Goal: Check status: Check status

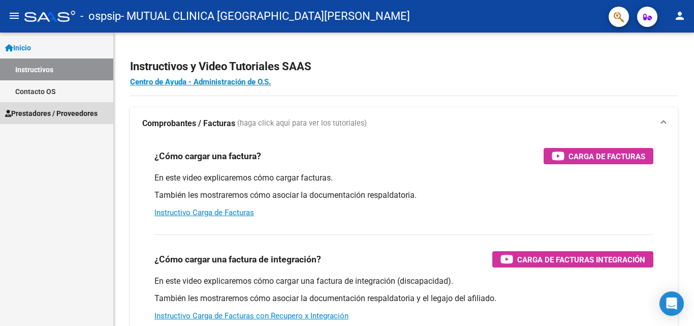
click at [37, 113] on span "Prestadores / Proveedores" at bounding box center [51, 113] width 93 height 11
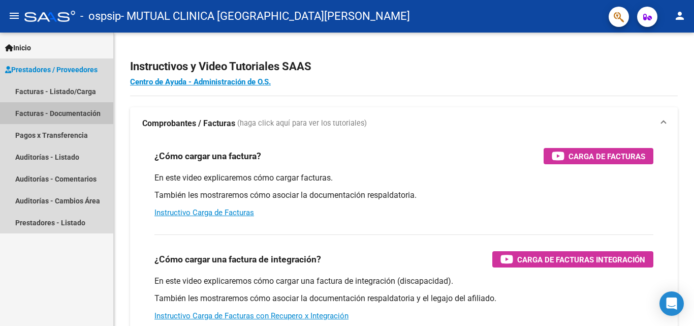
click at [37, 112] on link "Facturas - Documentación" at bounding box center [56, 113] width 113 height 22
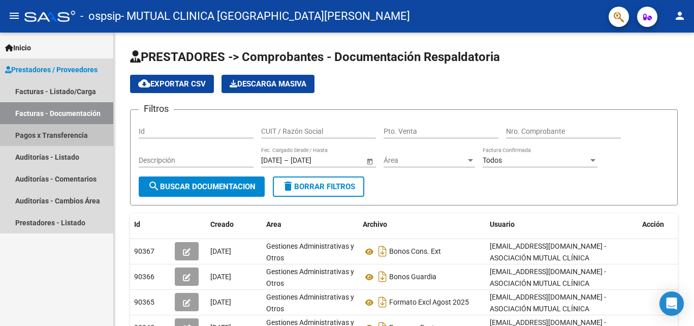
click at [35, 129] on link "Pagos x Transferencia" at bounding box center [56, 135] width 113 height 22
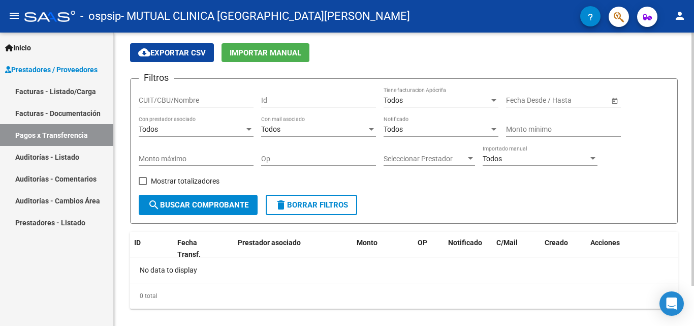
scroll to position [47, 0]
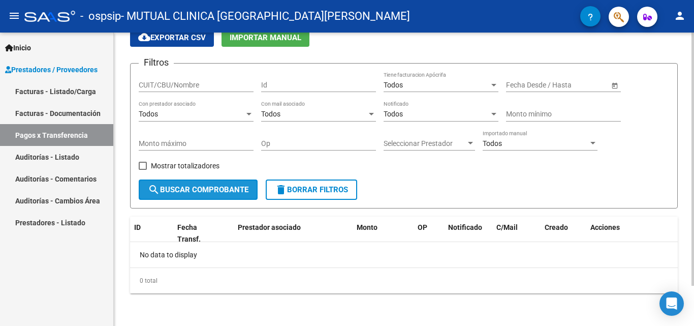
click at [204, 191] on span "search Buscar Comprobante" at bounding box center [198, 189] width 101 height 9
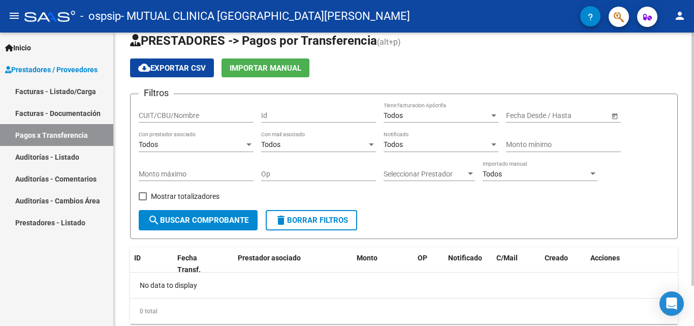
scroll to position [0, 0]
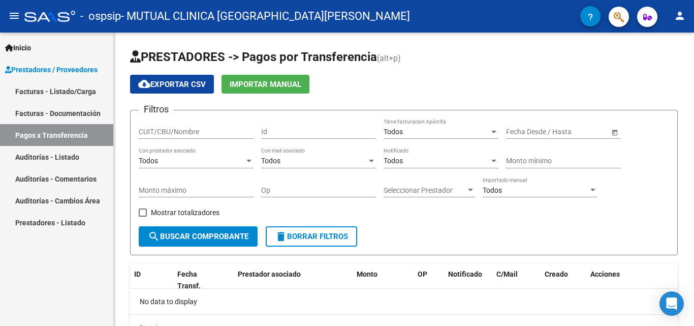
click at [51, 91] on link "Facturas - Listado/Carga" at bounding box center [56, 91] width 113 height 22
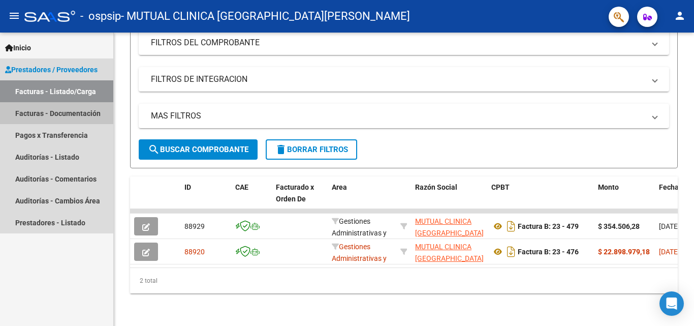
click at [42, 110] on link "Facturas - Documentación" at bounding box center [56, 113] width 113 height 22
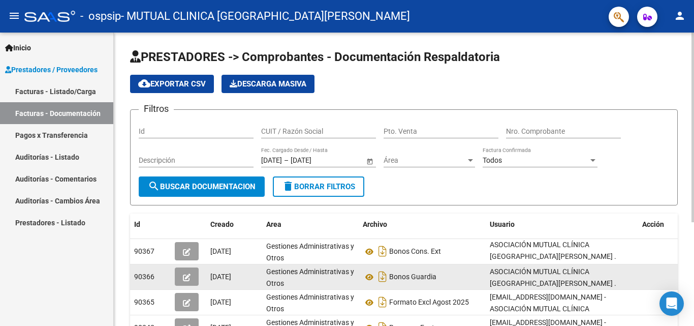
scroll to position [13, 0]
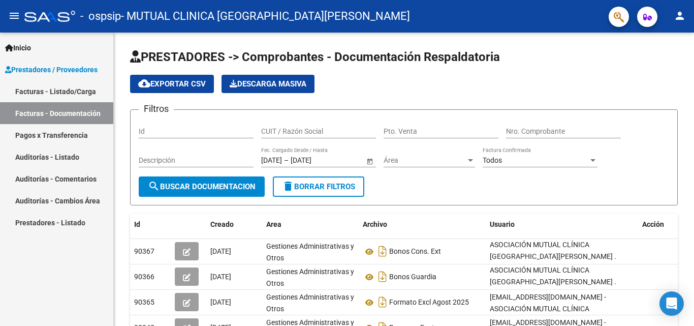
click at [674, 14] on mat-icon "person" at bounding box center [680, 16] width 12 height 12
click at [674, 14] on div at bounding box center [347, 163] width 694 height 326
click at [652, 13] on span "button" at bounding box center [647, 17] width 9 height 20
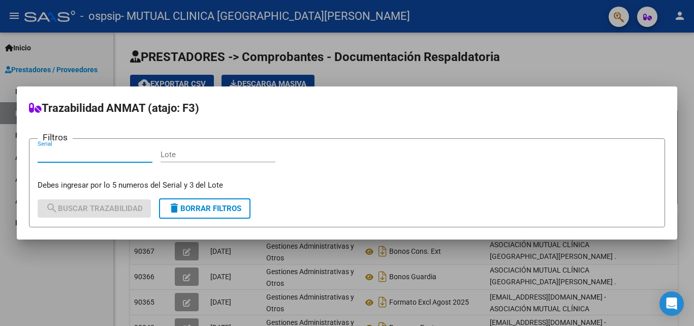
click at [587, 90] on mat-dialog-container "Trazabilidad ANMAT (atajo: F3) Filtros Serial Lote Debes ingresar por lo 5 nume…" at bounding box center [347, 162] width 661 height 153
click at [566, 86] on mat-dialog-container "Trazabilidad ANMAT (atajo: F3) Filtros Serial Lote Debes ingresar por lo 5 nume…" at bounding box center [347, 162] width 661 height 153
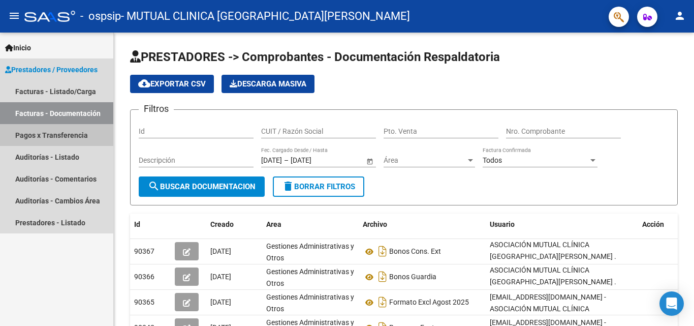
click at [44, 135] on link "Pagos x Transferencia" at bounding box center [56, 135] width 113 height 22
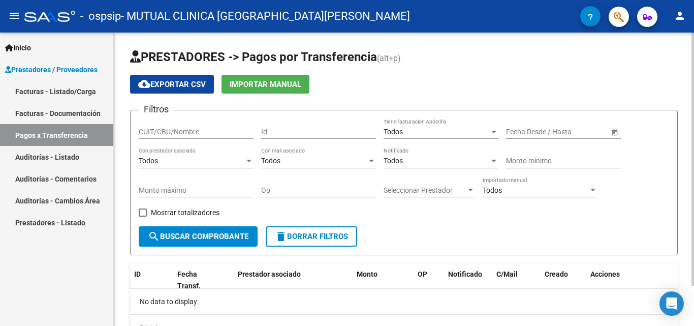
scroll to position [47, 0]
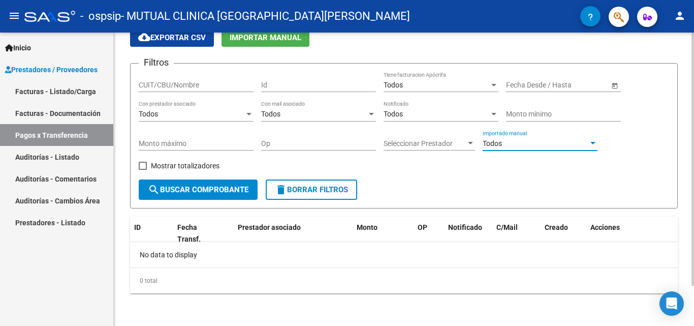
click at [535, 142] on div "Todos" at bounding box center [536, 143] width 106 height 9
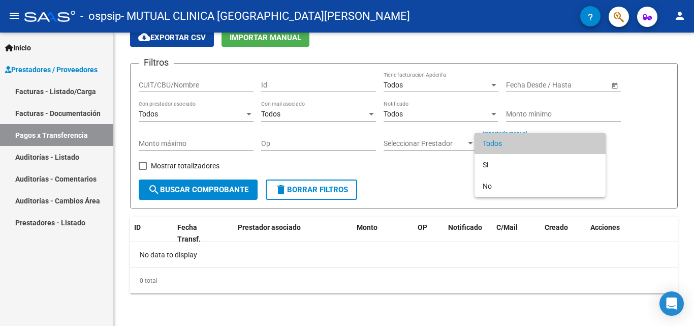
click at [433, 143] on div at bounding box center [347, 163] width 694 height 326
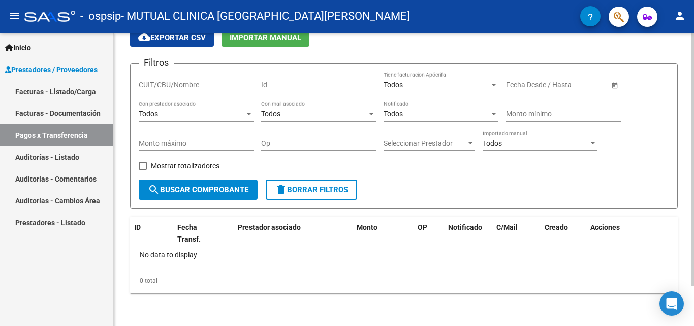
click at [459, 138] on div "Seleccionar Prestador Seleccionar Prestador" at bounding box center [429, 140] width 91 height 20
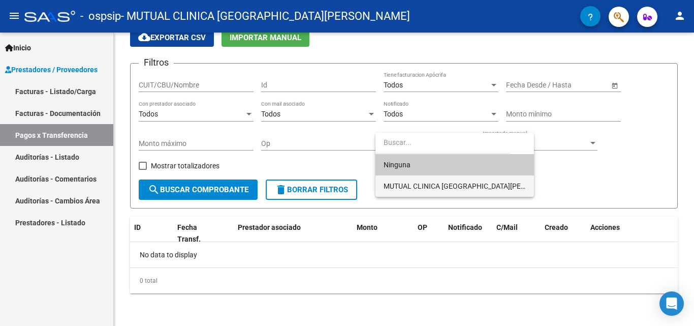
click at [445, 180] on span "MUTUAL CLINICA [GEOGRAPHIC_DATA][PERSON_NAME]" at bounding box center [455, 185] width 142 height 21
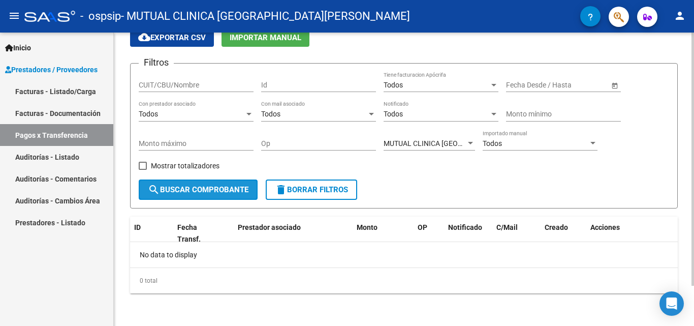
click at [189, 193] on span "search Buscar Comprobante" at bounding box center [198, 189] width 101 height 9
click at [515, 145] on div "Todos" at bounding box center [536, 143] width 106 height 9
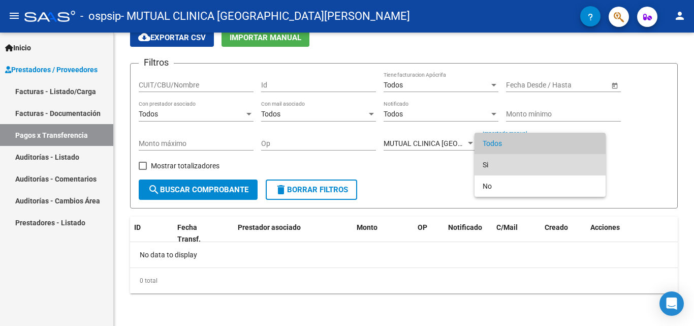
click at [508, 161] on span "Si" at bounding box center [540, 164] width 115 height 21
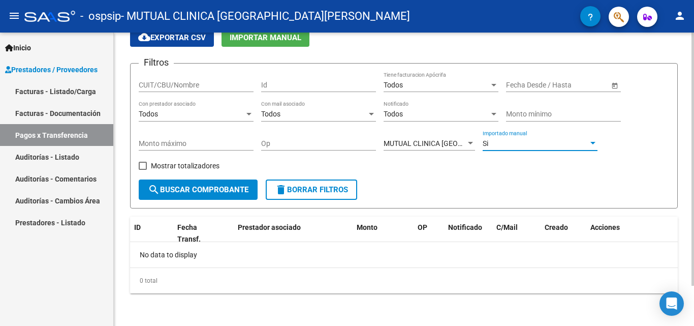
click at [545, 144] on div "Si" at bounding box center [536, 143] width 106 height 9
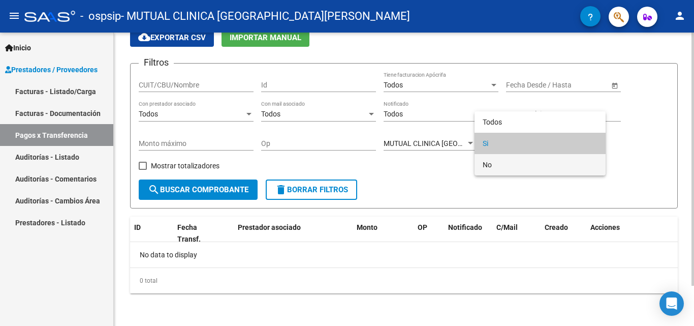
click at [535, 161] on span "No" at bounding box center [540, 164] width 115 height 21
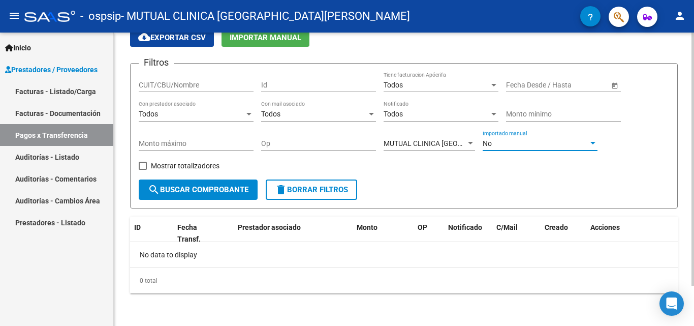
click at [326, 144] on input "Op" at bounding box center [318, 143] width 115 height 9
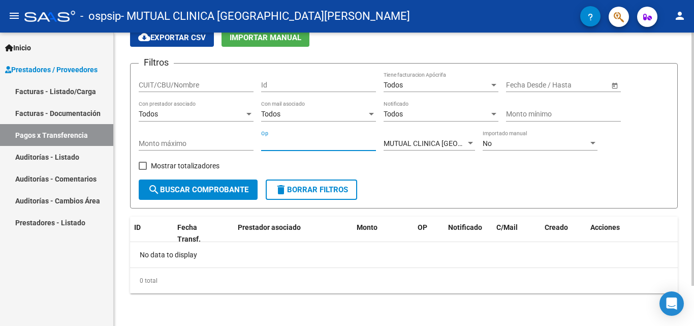
click at [326, 144] on input "Op" at bounding box center [318, 143] width 115 height 9
click at [476, 83] on div "Todos" at bounding box center [437, 85] width 106 height 9
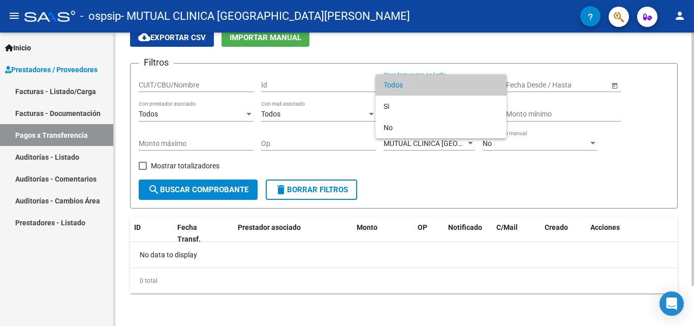
click at [476, 83] on span "Todos" at bounding box center [441, 84] width 115 height 21
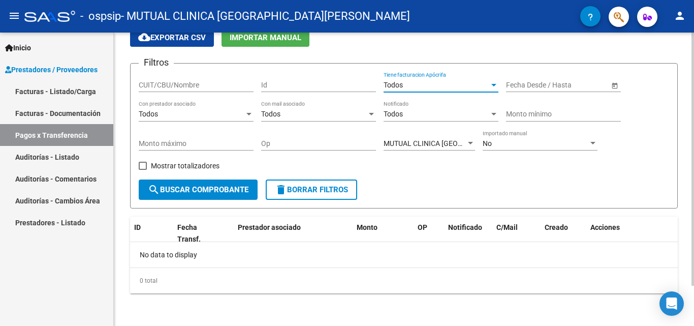
click at [214, 178] on div "Mostrar totalizadores" at bounding box center [183, 169] width 88 height 20
click at [210, 190] on span "search Buscar Comprobante" at bounding box center [198, 189] width 101 height 9
